Goal: Transaction & Acquisition: Obtain resource

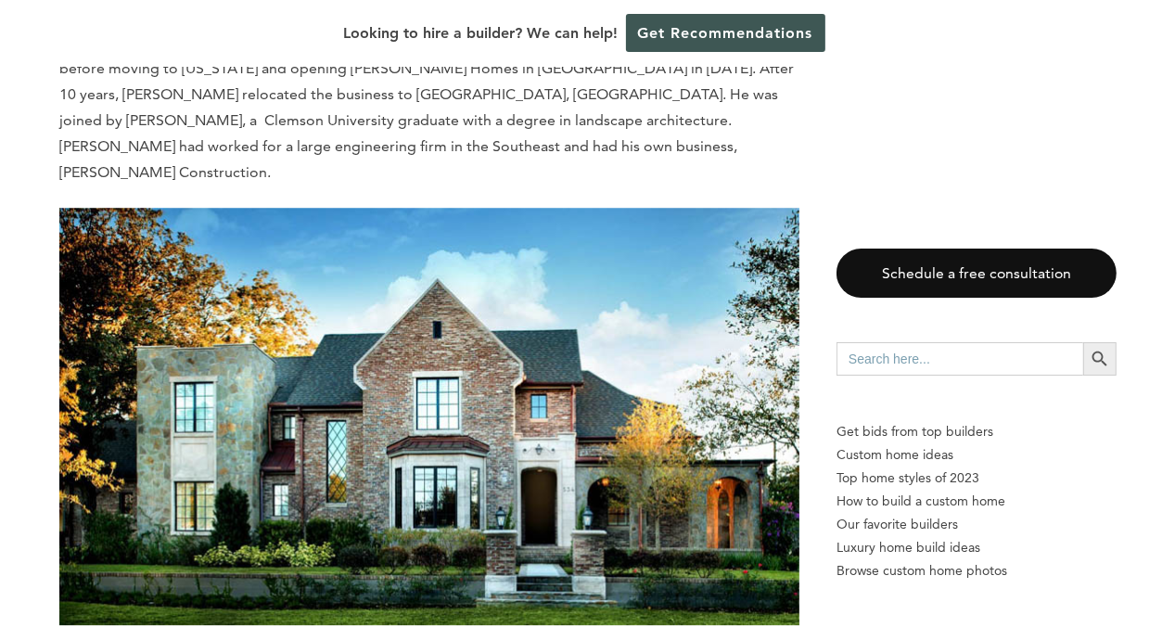
scroll to position [4081, 0]
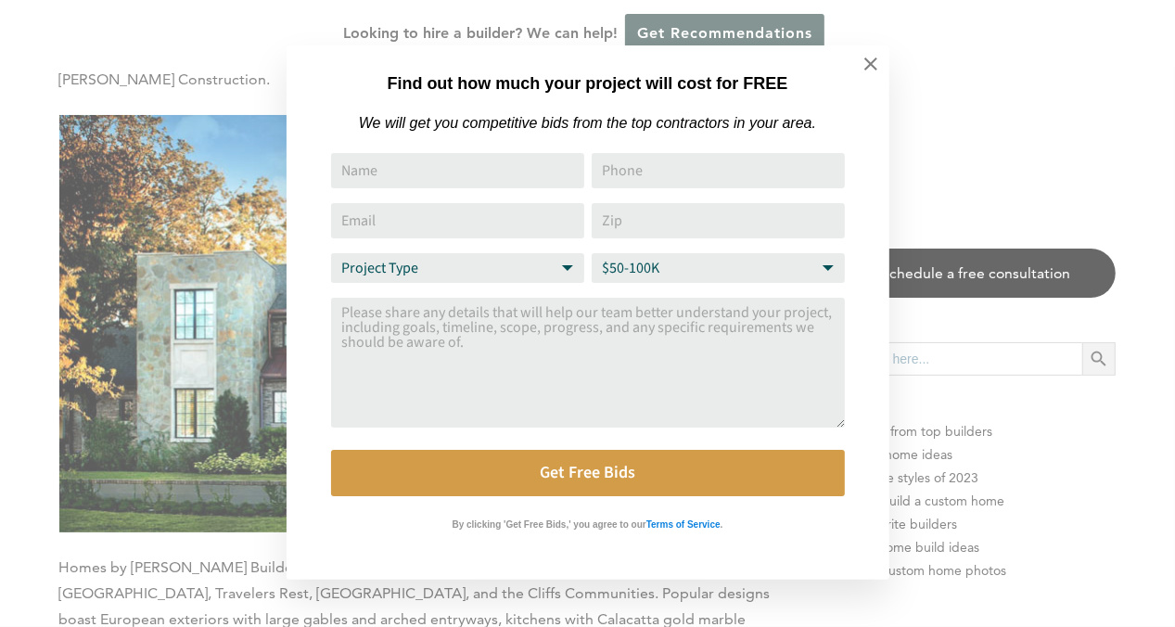
click at [554, 271] on select "Project Type Home Remodel Home Build Commercial Improvement Home Addition Other" at bounding box center [457, 268] width 253 height 30
select select "Home Build"
click at [331, 255] on select "Project Type Home Remodel Home Build Commercial Improvement Home Addition Other" at bounding box center [457, 268] width 253 height 30
click at [820, 262] on select "Budget Range $50-100K $100-250K $250-500K More than $500K" at bounding box center [718, 268] width 253 height 30
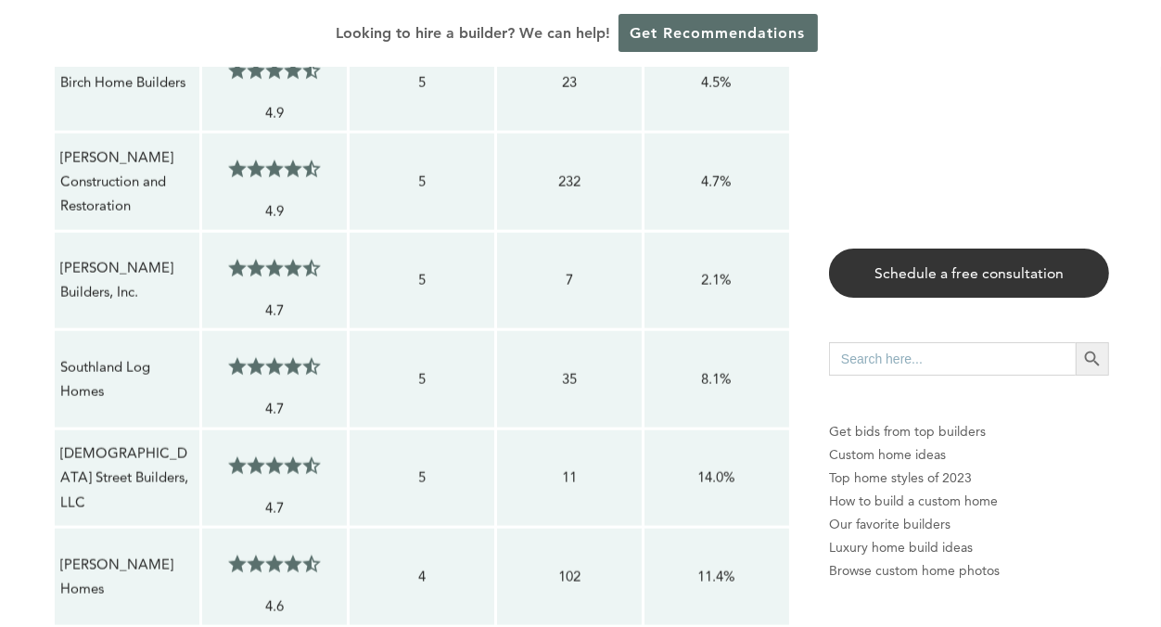
scroll to position [2133, 0]
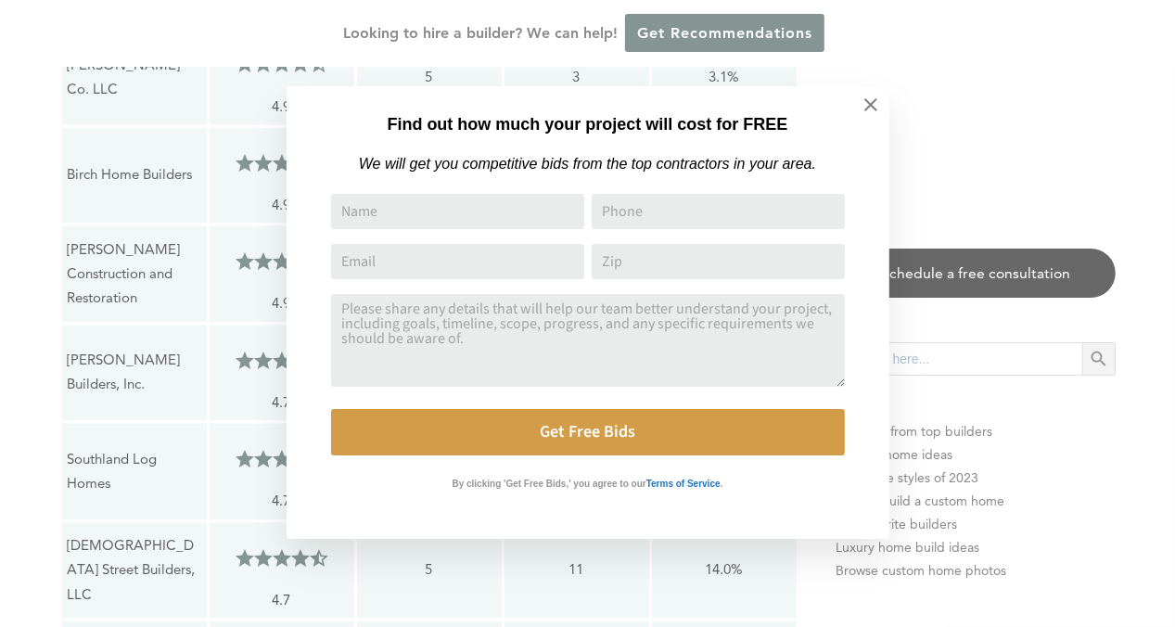
click at [1149, 76] on div "Find out how much your project will cost for FREE We will get you competitive b…" at bounding box center [587, 313] width 1175 height 627
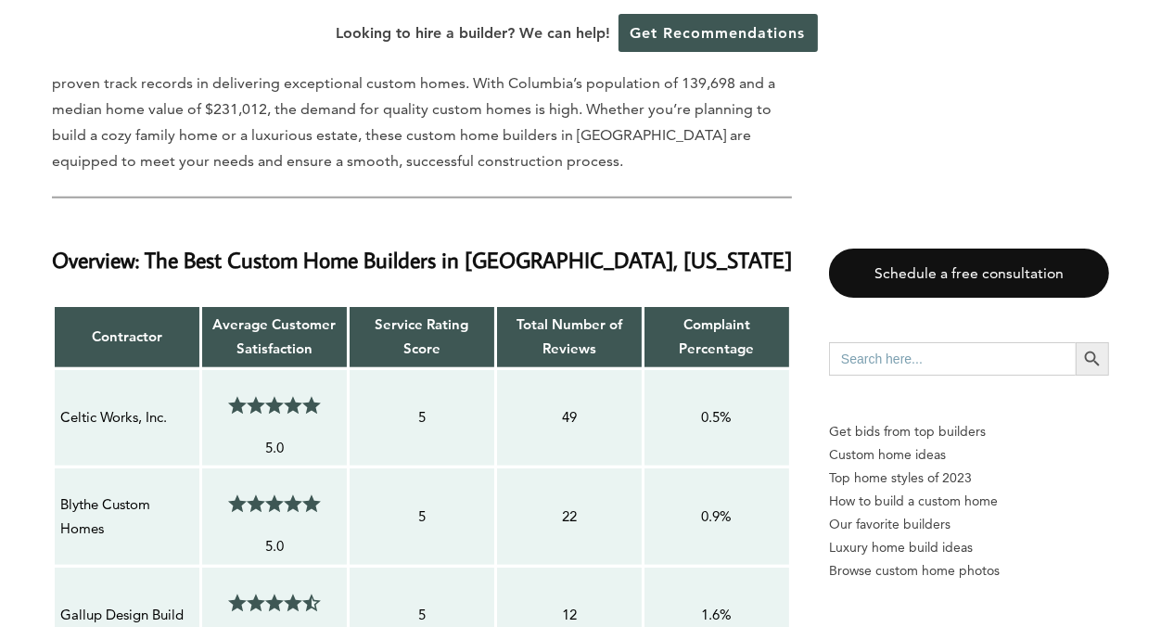
scroll to position [1391, 0]
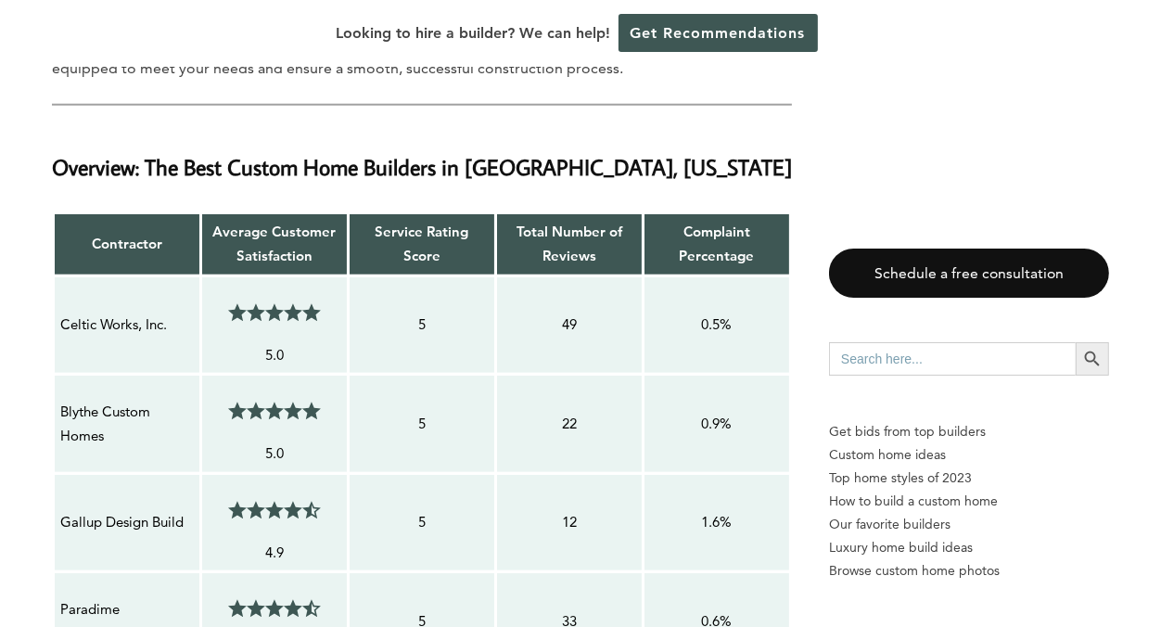
click at [263, 320] on span at bounding box center [260, 312] width 9 height 19
click at [116, 329] on p "Celtic Works, Inc." at bounding box center [127, 325] width 134 height 24
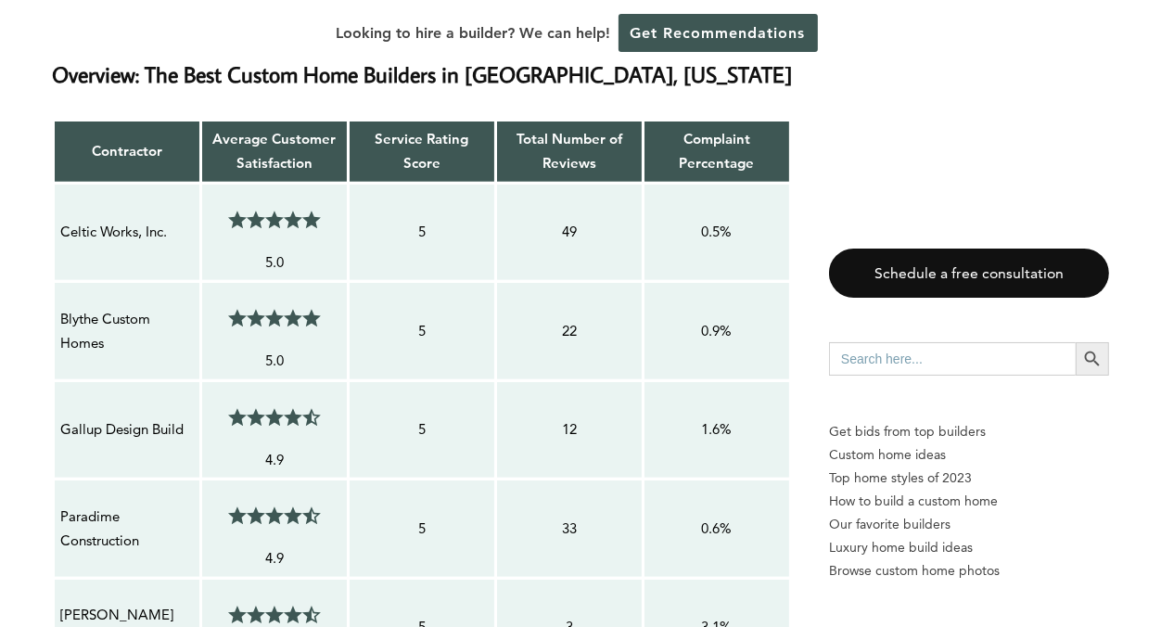
scroll to position [1298, 0]
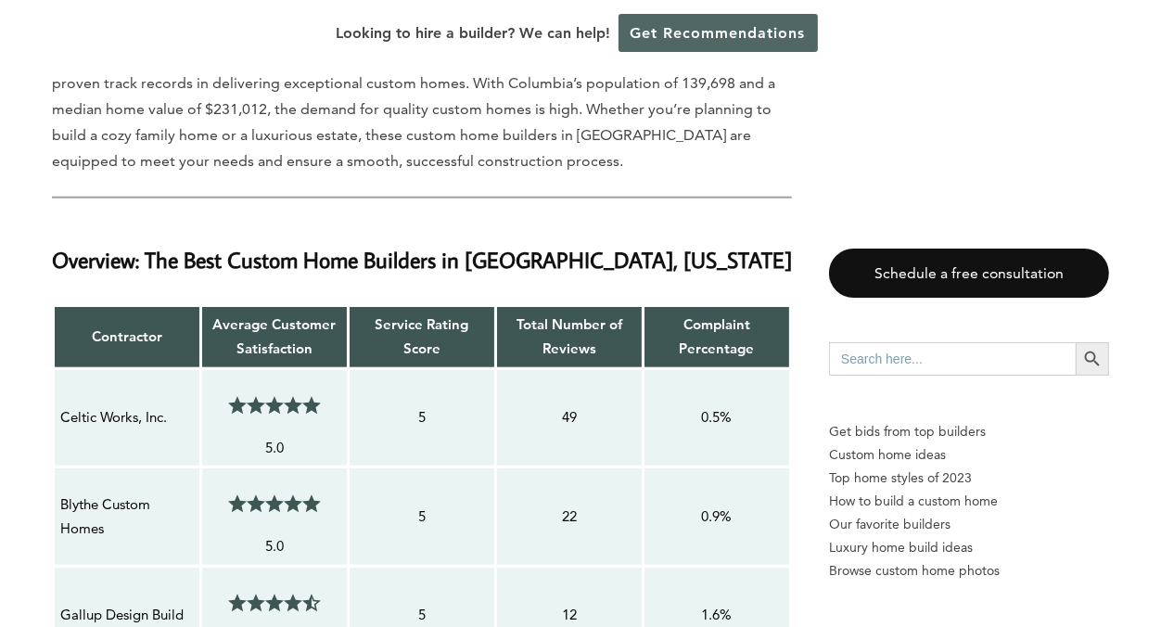
click at [684, 41] on link "Get Recommendations" at bounding box center [718, 33] width 199 height 38
